Goal: Task Accomplishment & Management: Use online tool/utility

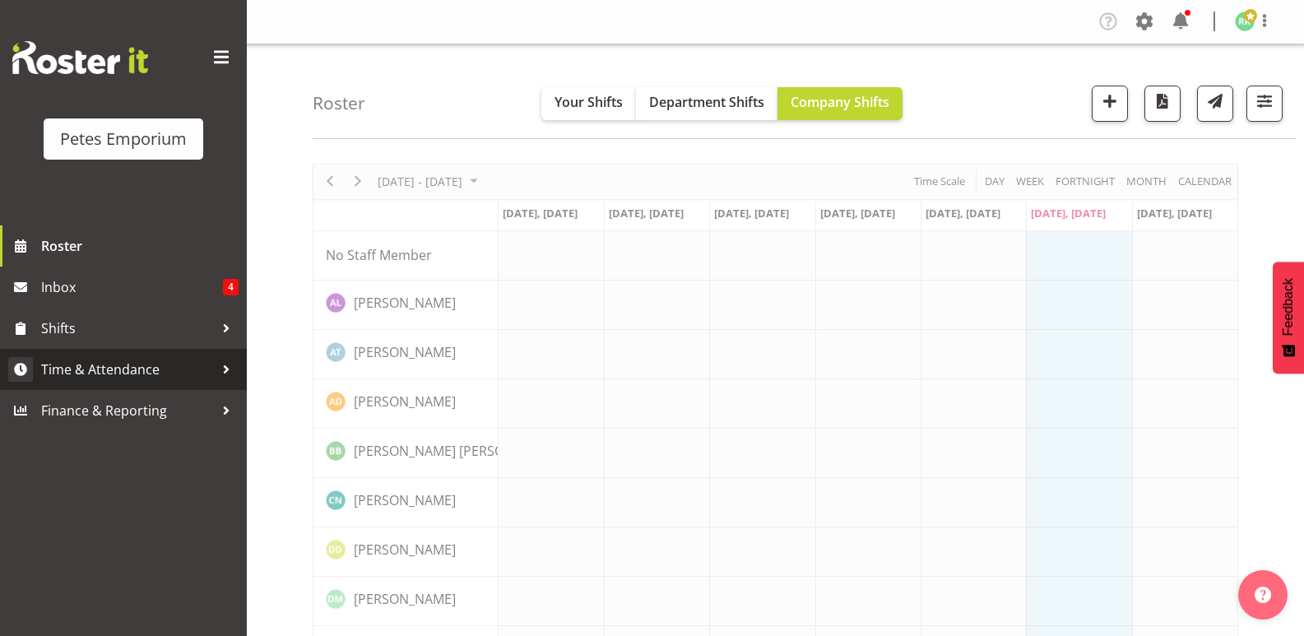
click at [130, 375] on span "Time & Attendance" at bounding box center [127, 369] width 173 height 25
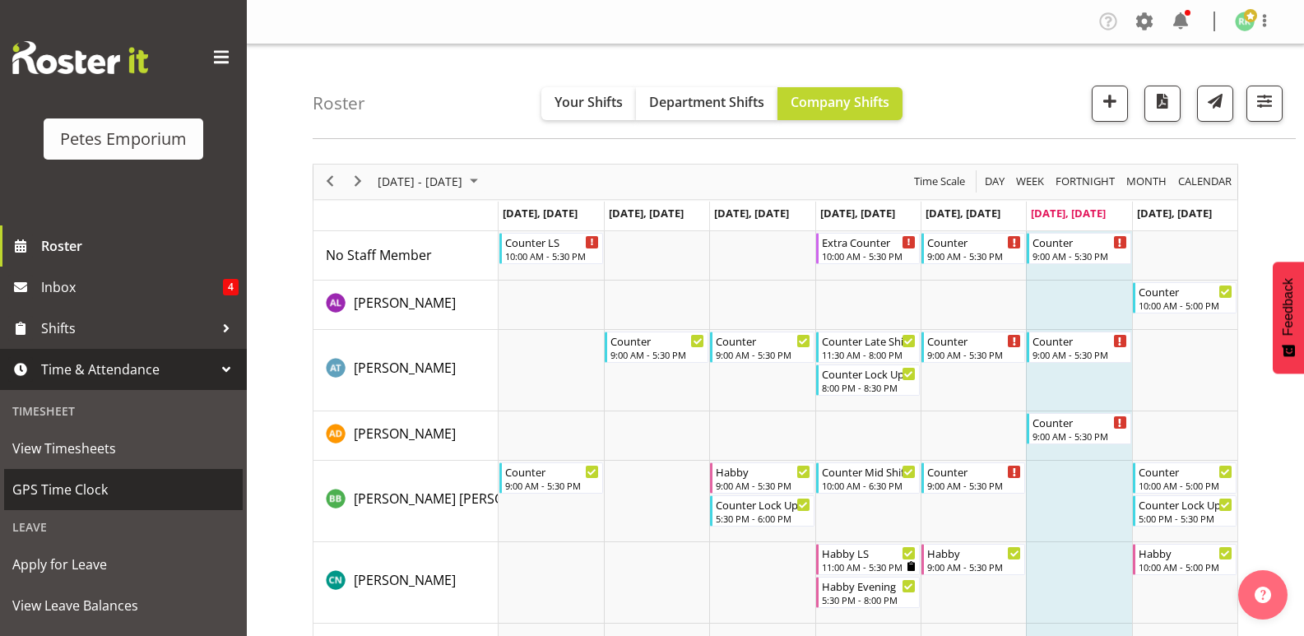
click at [90, 489] on span "GPS Time Clock" at bounding box center [123, 489] width 222 height 25
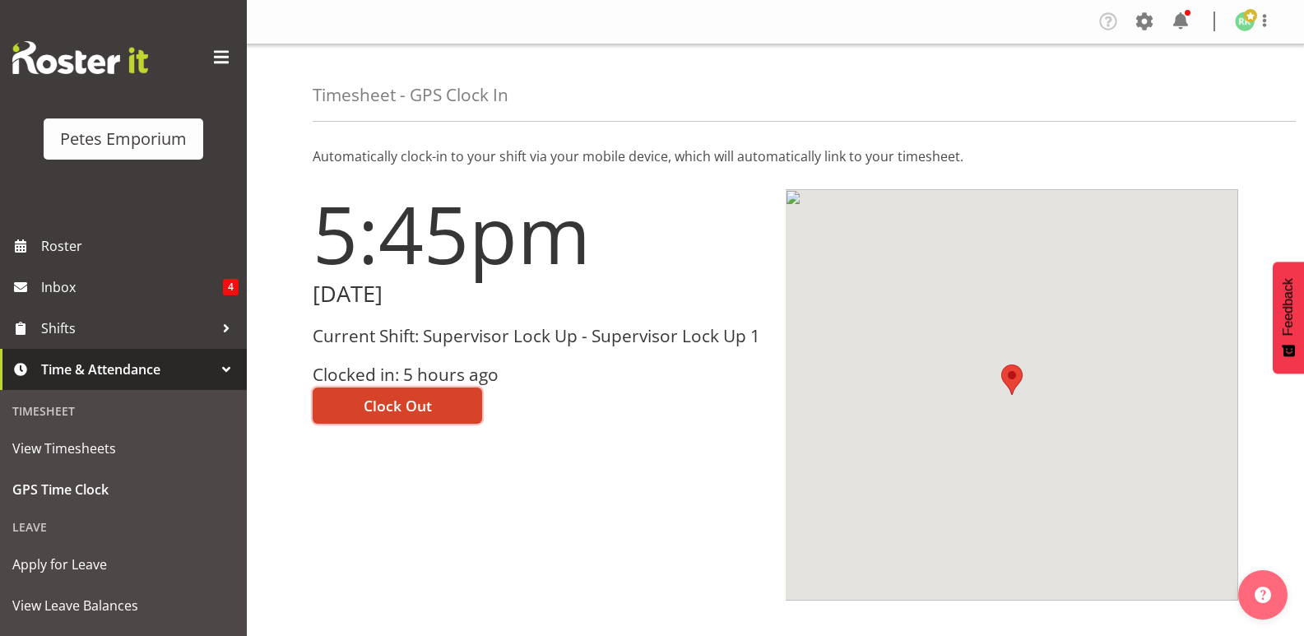
click at [444, 397] on button "Clock Out" at bounding box center [397, 405] width 169 height 36
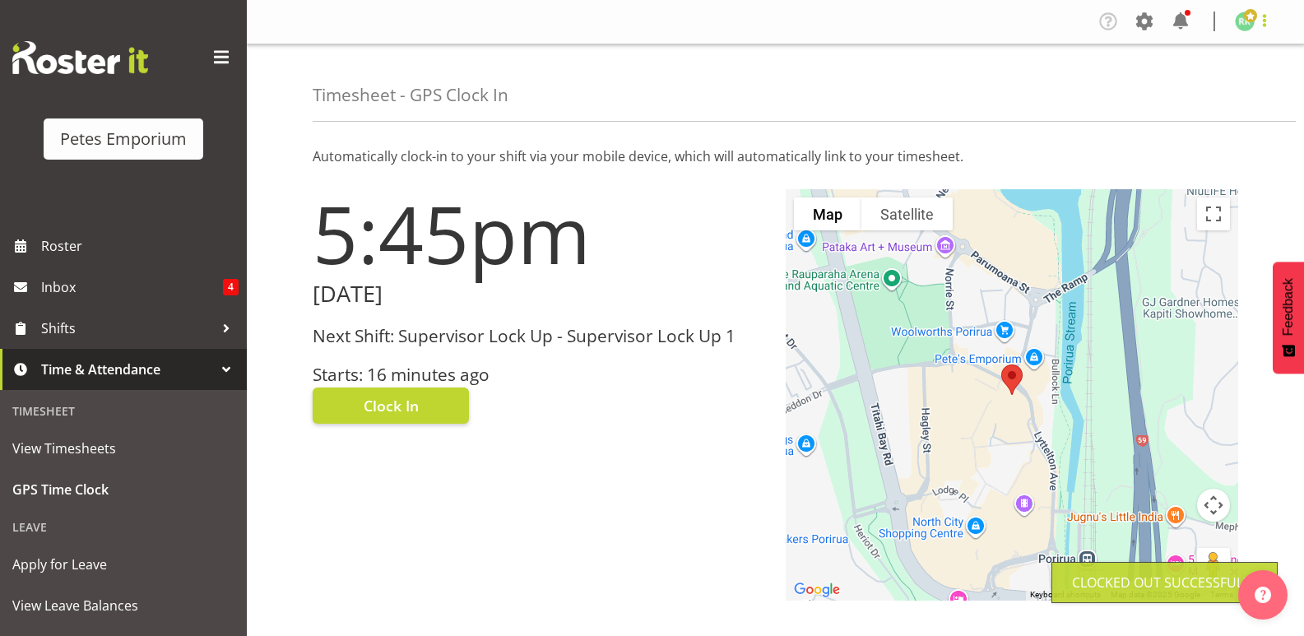
click at [1260, 20] on span at bounding box center [1265, 21] width 20 height 20
click at [1196, 85] on link "Log Out" at bounding box center [1195, 87] width 158 height 30
